Goal: Information Seeking & Learning: Learn about a topic

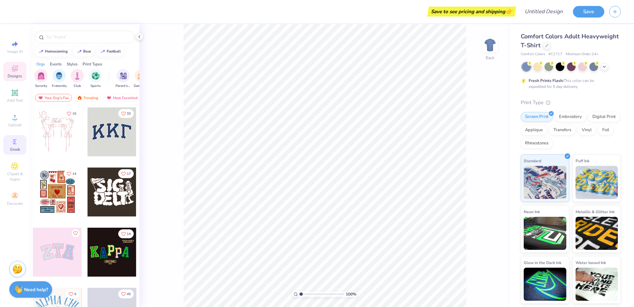
click at [20, 138] on div "Greek" at bounding box center [14, 144] width 23 height 19
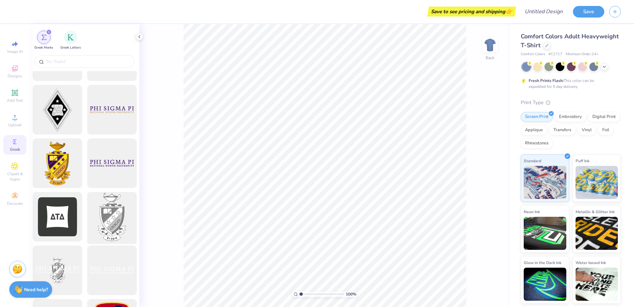
scroll to position [231, 0]
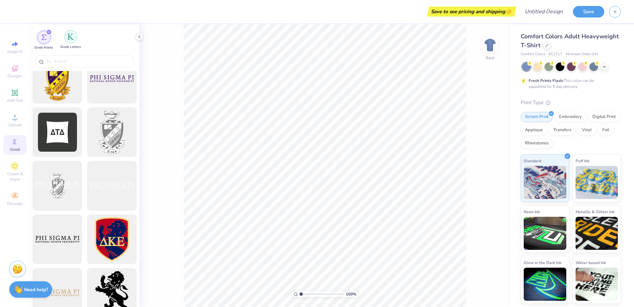
click at [73, 40] on img "filter for Greek Letters" at bounding box center [70, 36] width 7 height 7
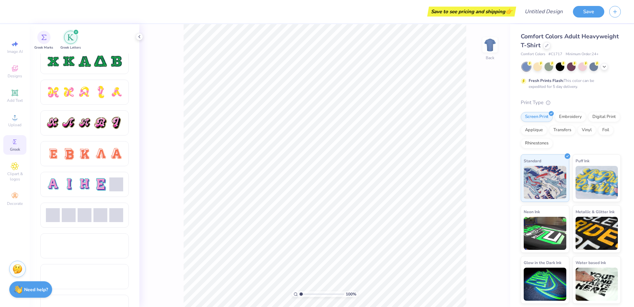
scroll to position [363, 0]
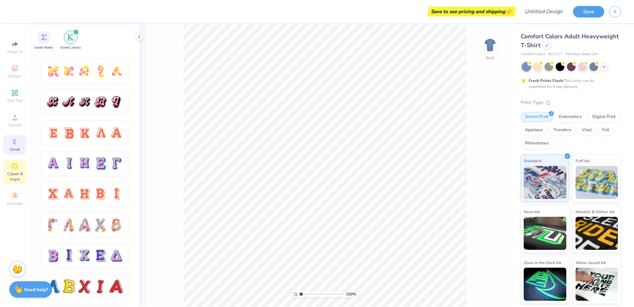
click at [14, 167] on icon at bounding box center [14, 166] width 3 height 3
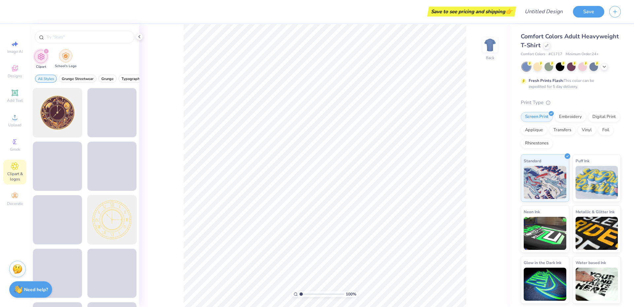
click at [64, 62] on div "filter for School's Logo" at bounding box center [65, 55] width 13 height 13
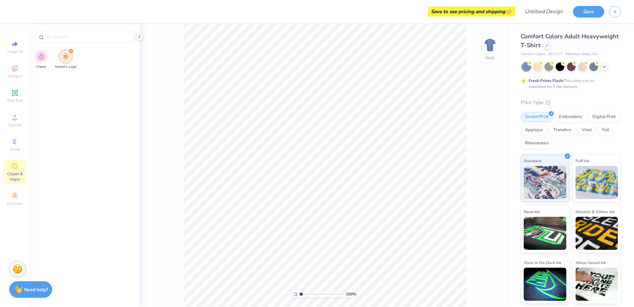
scroll to position [0, 0]
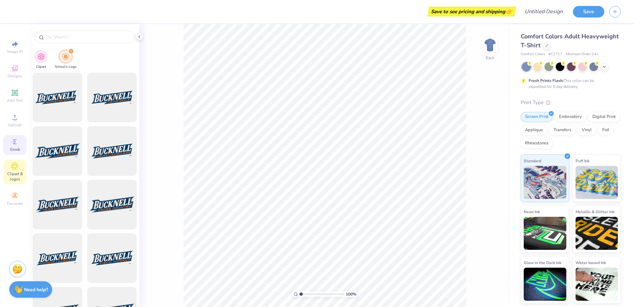
click at [17, 149] on span "Greek" at bounding box center [15, 149] width 10 height 5
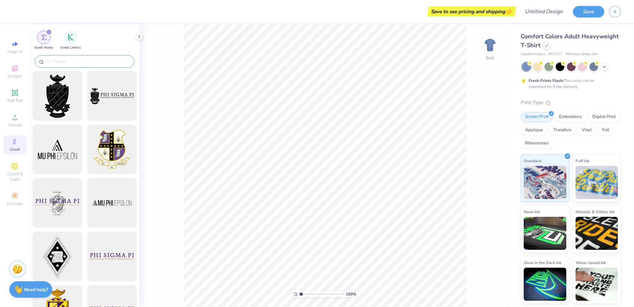
click at [71, 63] on input "text" at bounding box center [88, 61] width 85 height 7
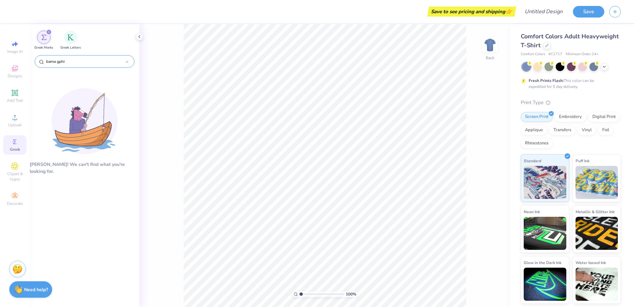
drag, startPoint x: 59, startPoint y: 60, endPoint x: 45, endPoint y: 60, distance: 14.2
click at [45, 60] on div "bama gphi" at bounding box center [85, 61] width 100 height 13
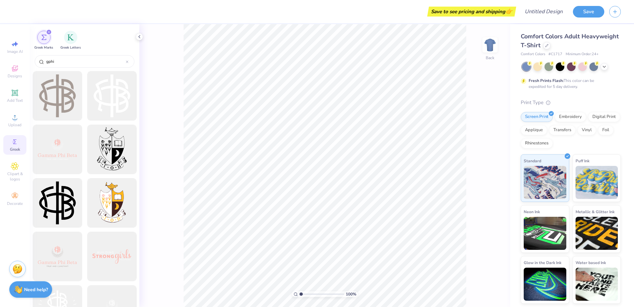
type input "gphi"
click at [96, 53] on div "Greek Marks Greek Letters" at bounding box center [85, 38] width 110 height 29
click at [24, 170] on div "Clipart & logos" at bounding box center [14, 172] width 23 height 25
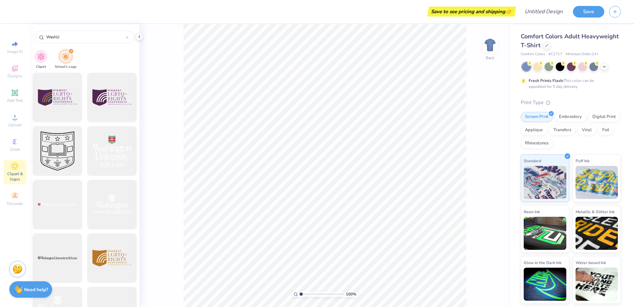
type input "WashU"
click at [16, 144] on icon at bounding box center [15, 142] width 8 height 8
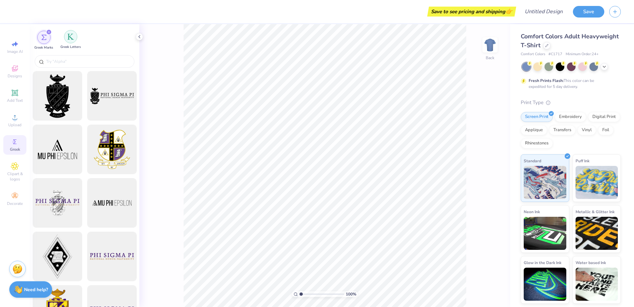
click at [66, 40] on div "filter for Greek Letters" at bounding box center [70, 36] width 13 height 13
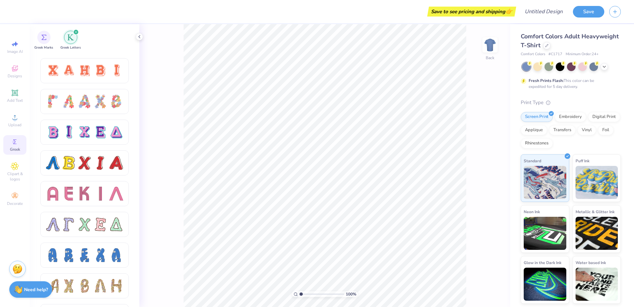
scroll to position [562, 0]
